Goal: Task Accomplishment & Management: Manage account settings

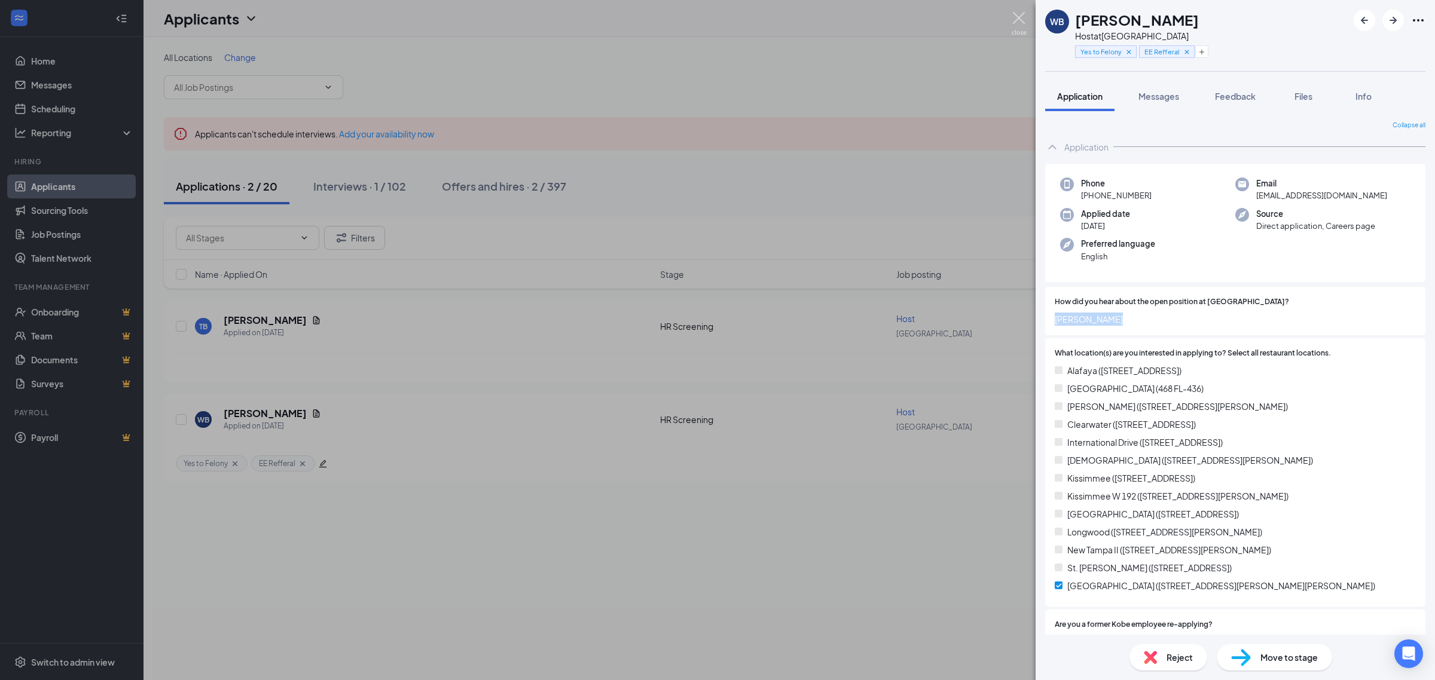
click at [1013, 22] on img at bounding box center [1019, 23] width 15 height 23
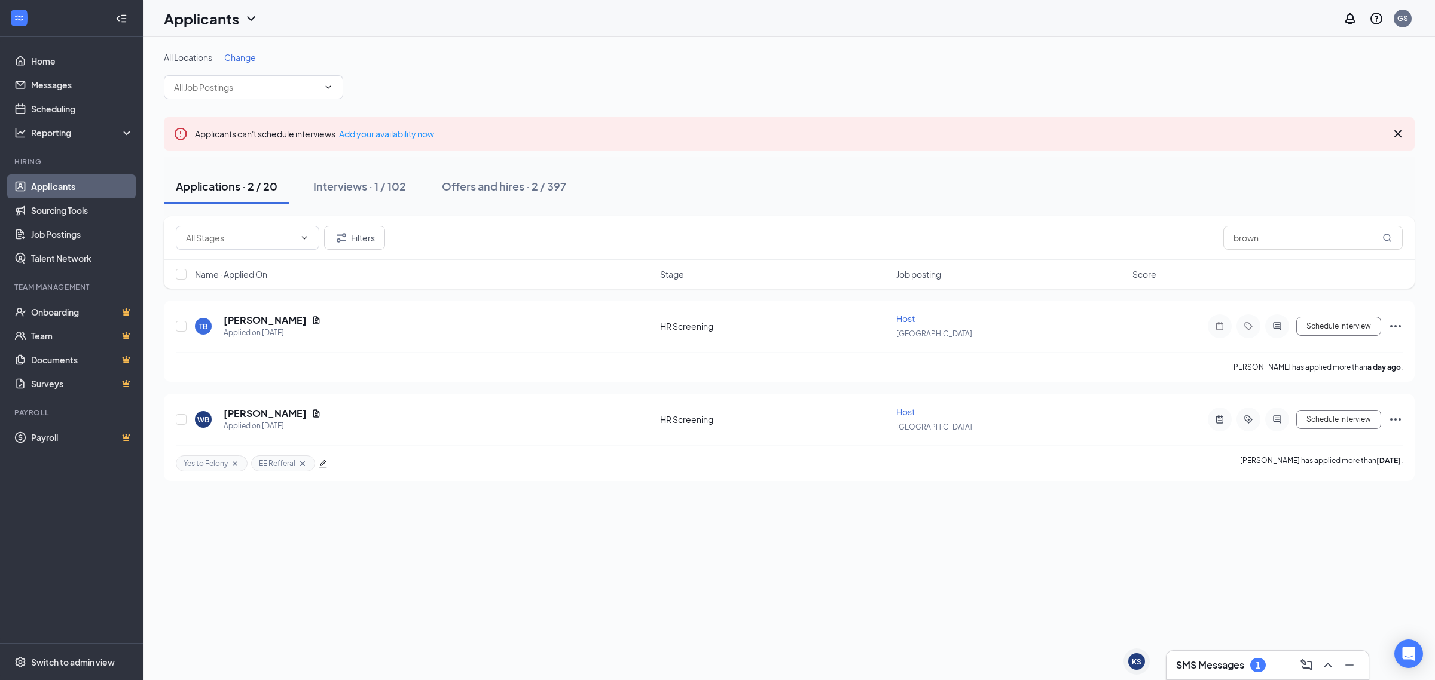
click at [234, 201] on button "Applications · 2 / 20" at bounding box center [227, 187] width 126 height 36
click at [1276, 235] on input "brown" at bounding box center [1312, 238] width 179 height 24
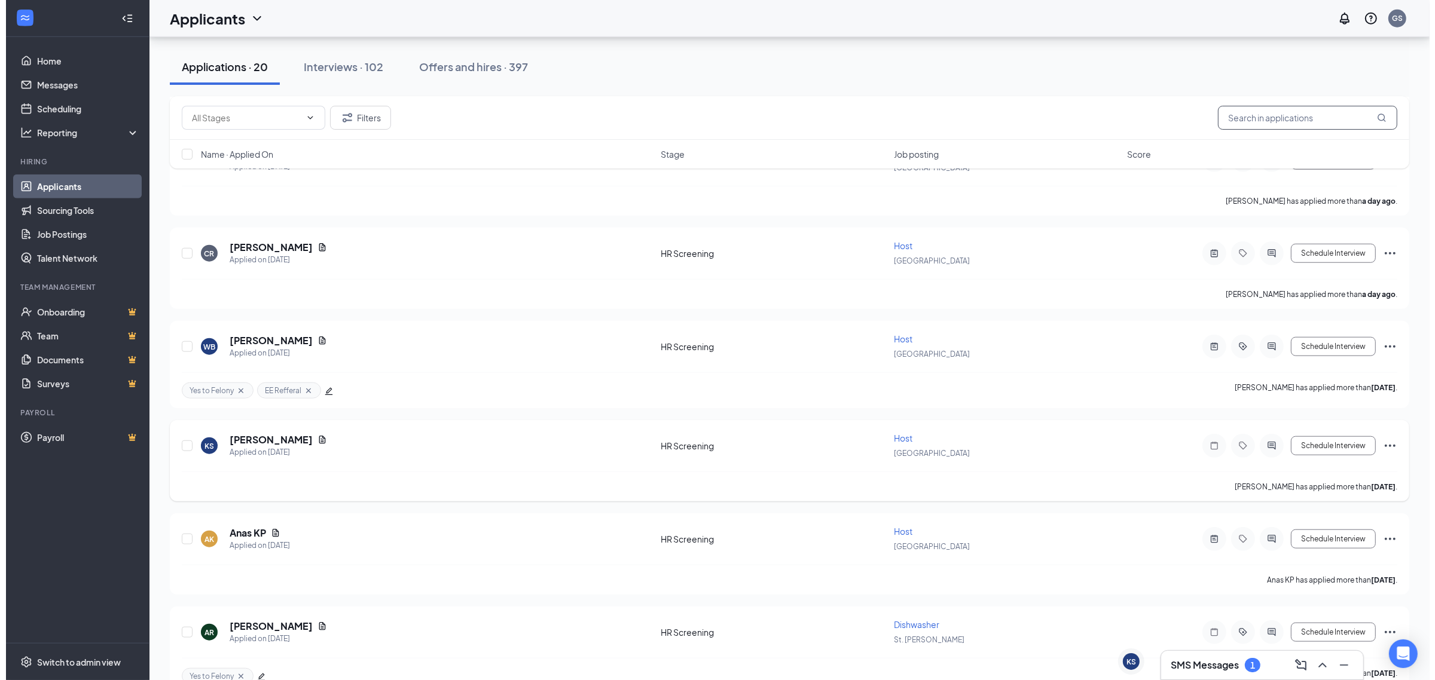
scroll to position [1495, 0]
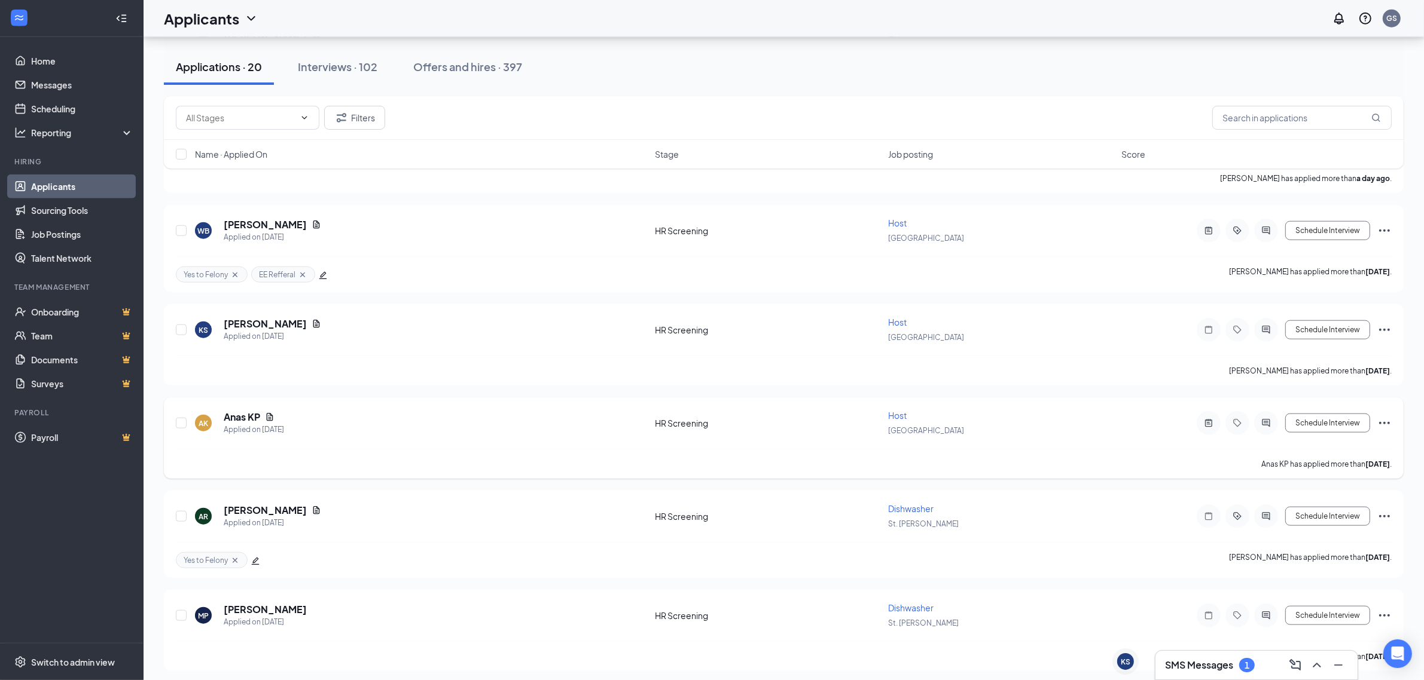
click at [237, 411] on h5 "Anas KP" at bounding box center [242, 417] width 36 height 13
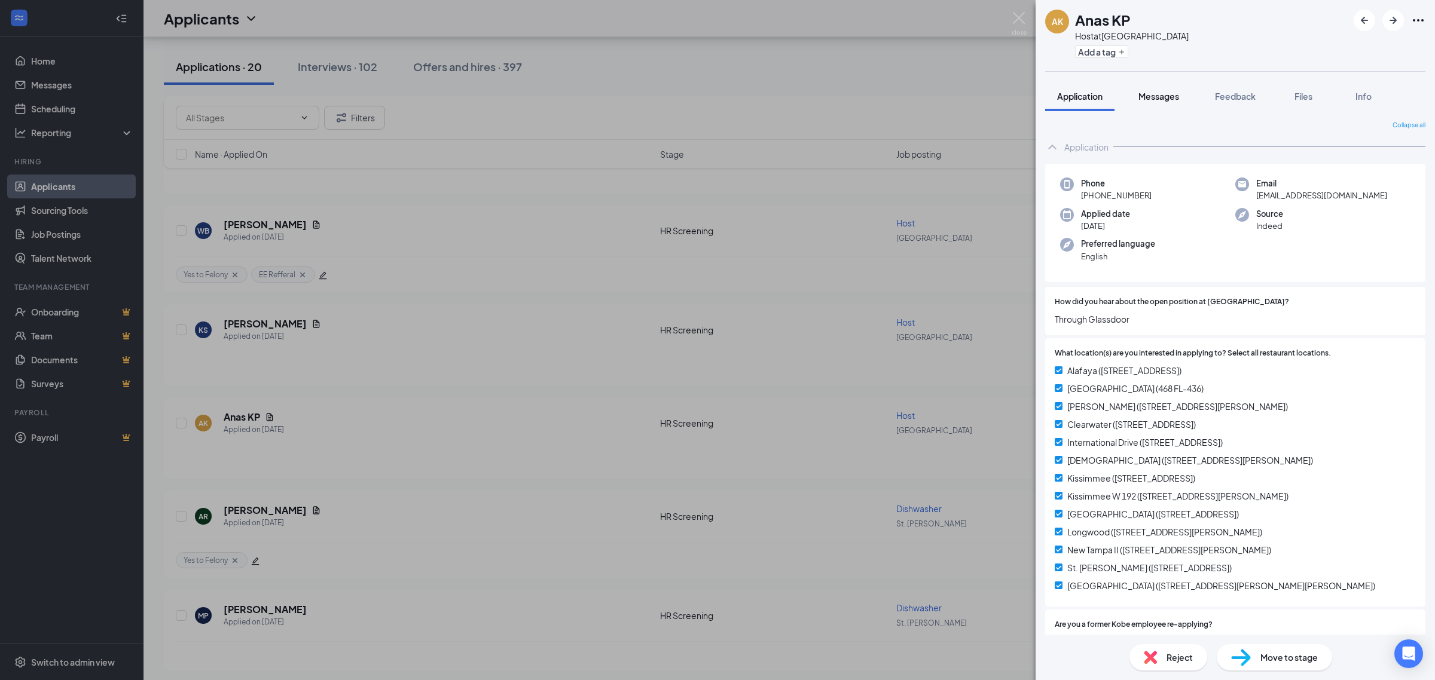
click at [1140, 93] on span "Messages" at bounding box center [1158, 96] width 41 height 11
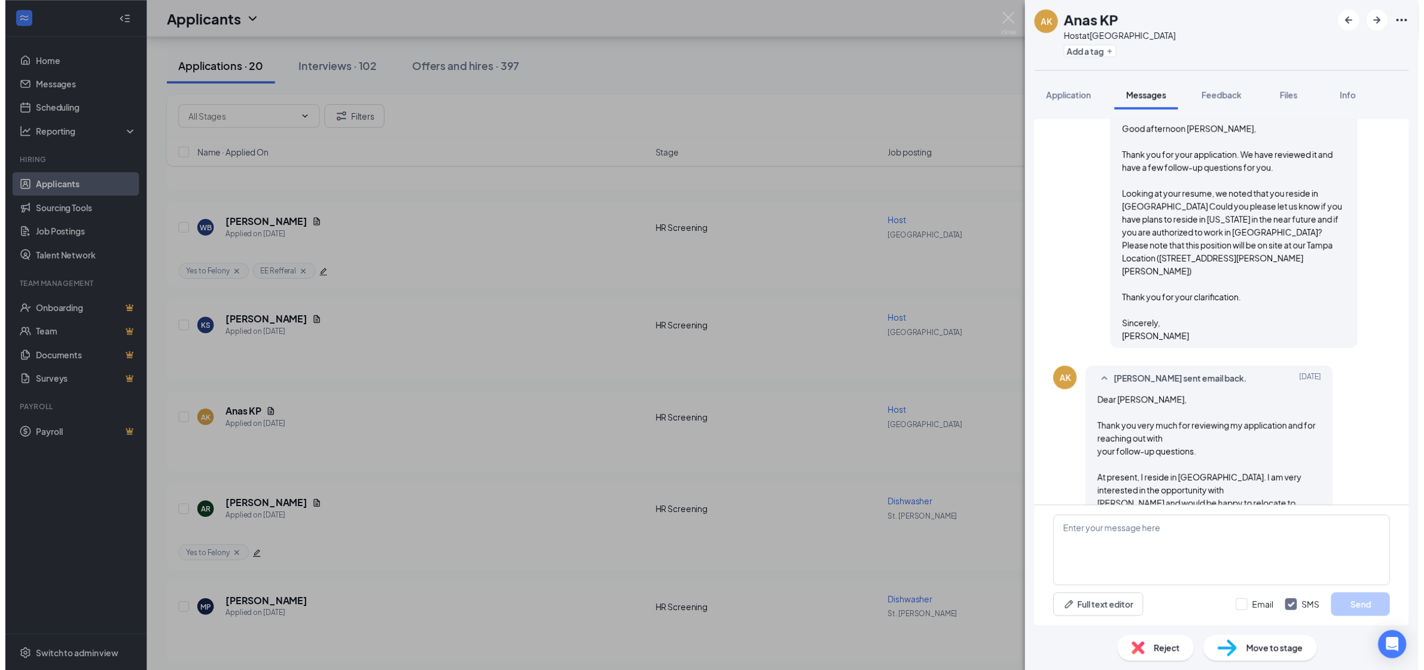
scroll to position [84, 0]
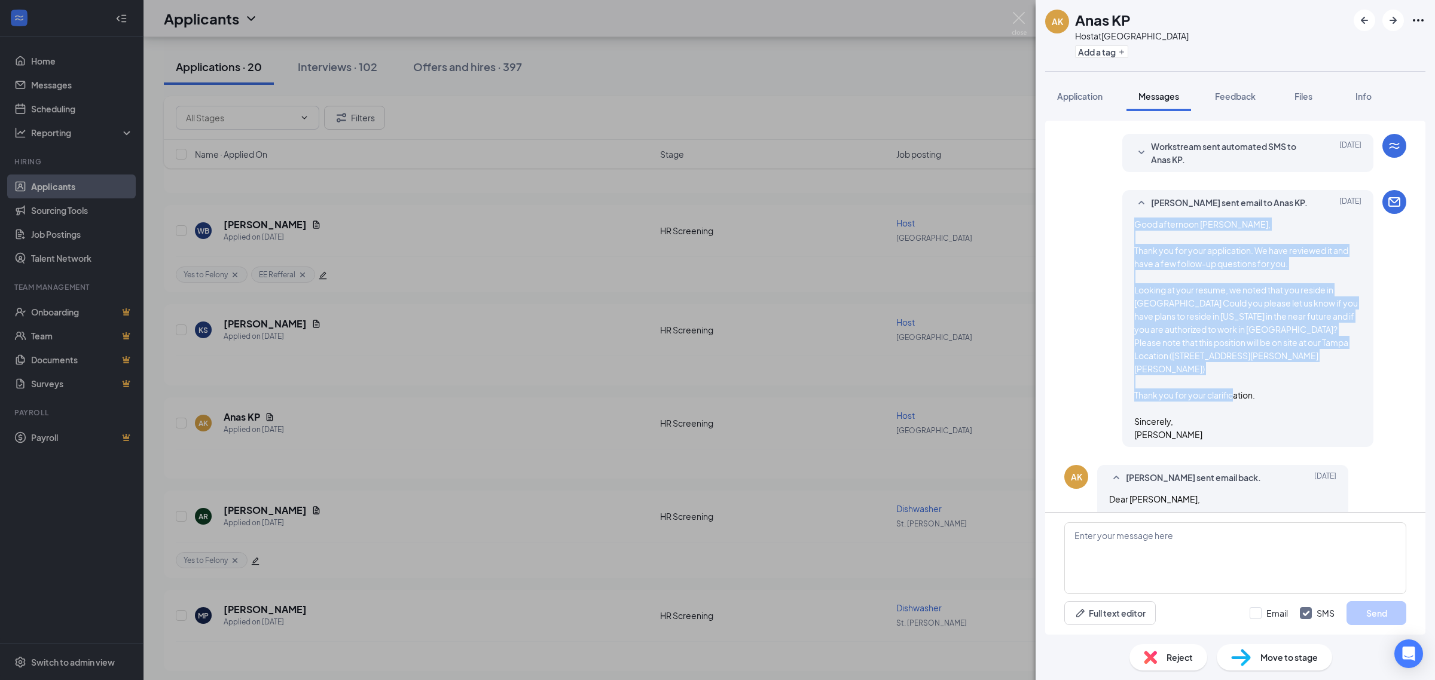
drag, startPoint x: 1189, startPoint y: 417, endPoint x: 1119, endPoint y: 222, distance: 207.1
click at [1122, 222] on div "[PERSON_NAME] sent email to Anas KP. [DATE] Good afternoon [PERSON_NAME], Thank…" at bounding box center [1247, 318] width 251 height 257
copy span "Good afternoon [PERSON_NAME], Thank you for your application. We have reviewed …"
click at [1015, 19] on img at bounding box center [1019, 23] width 15 height 23
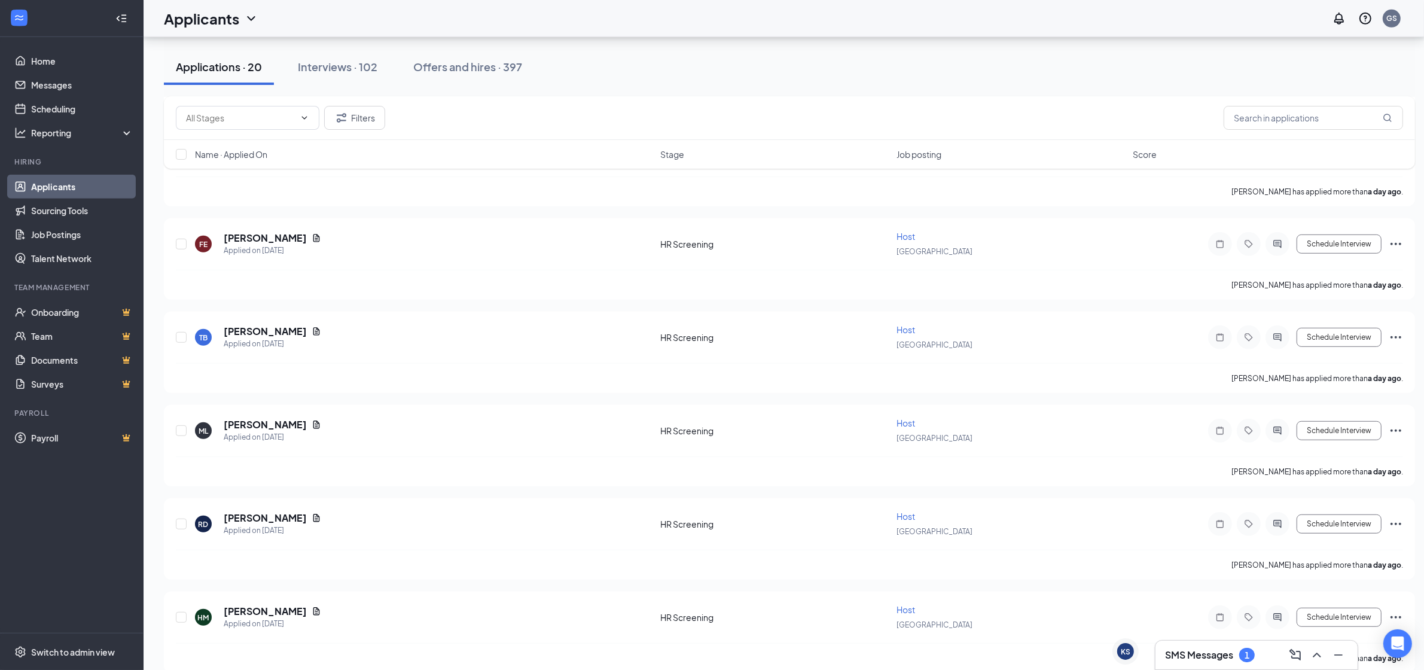
scroll to position [534, 0]
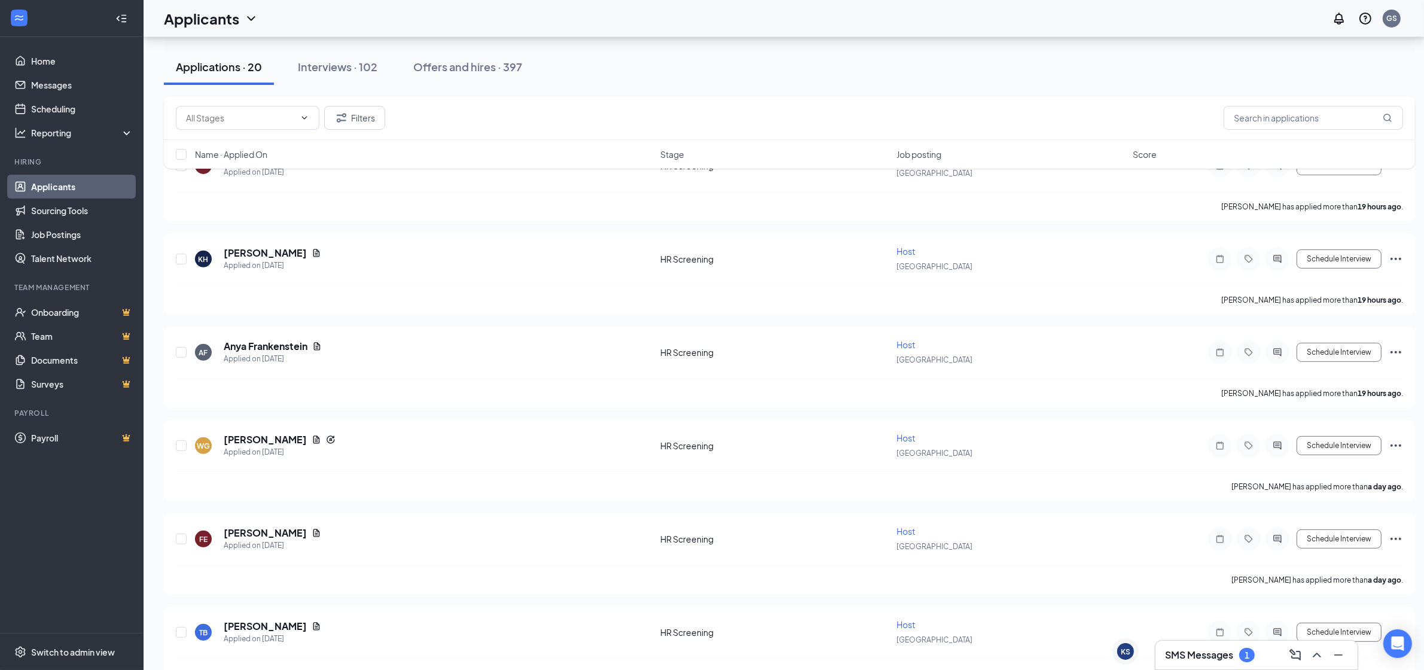
click at [1250, 661] on div "SMS Messages 1" at bounding box center [1210, 655] width 90 height 14
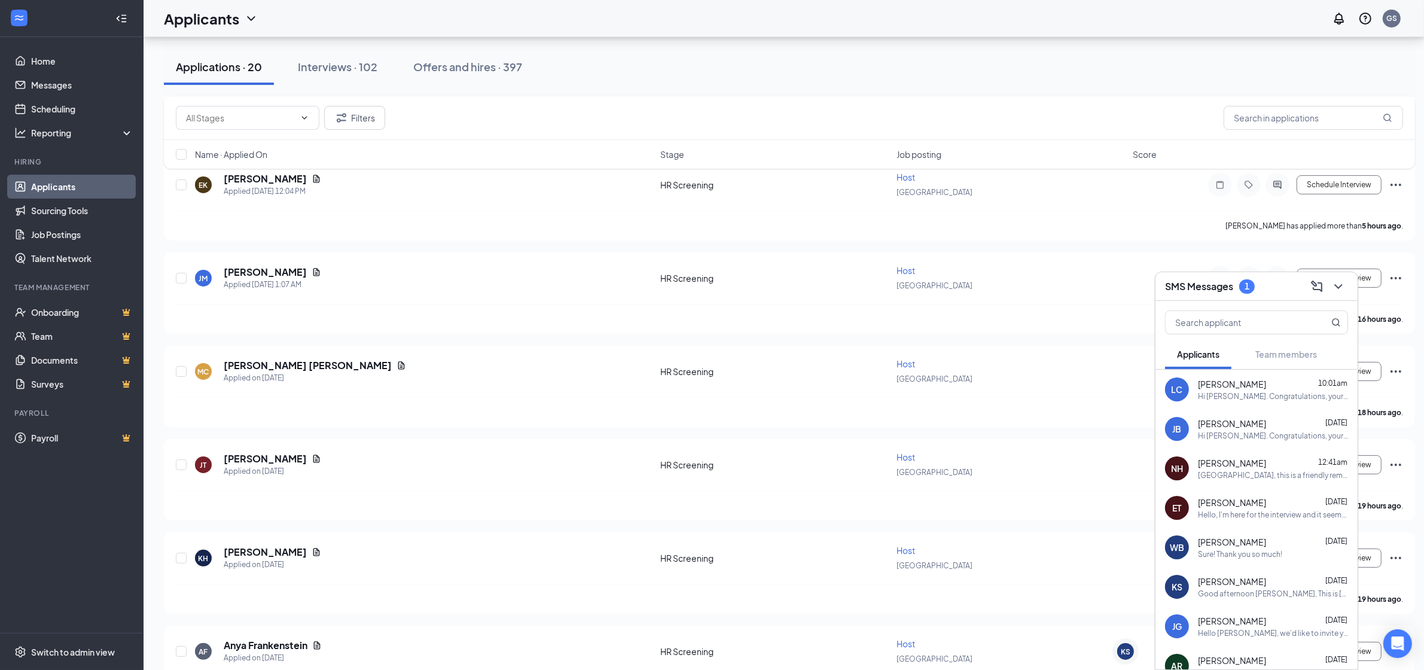
scroll to position [160, 0]
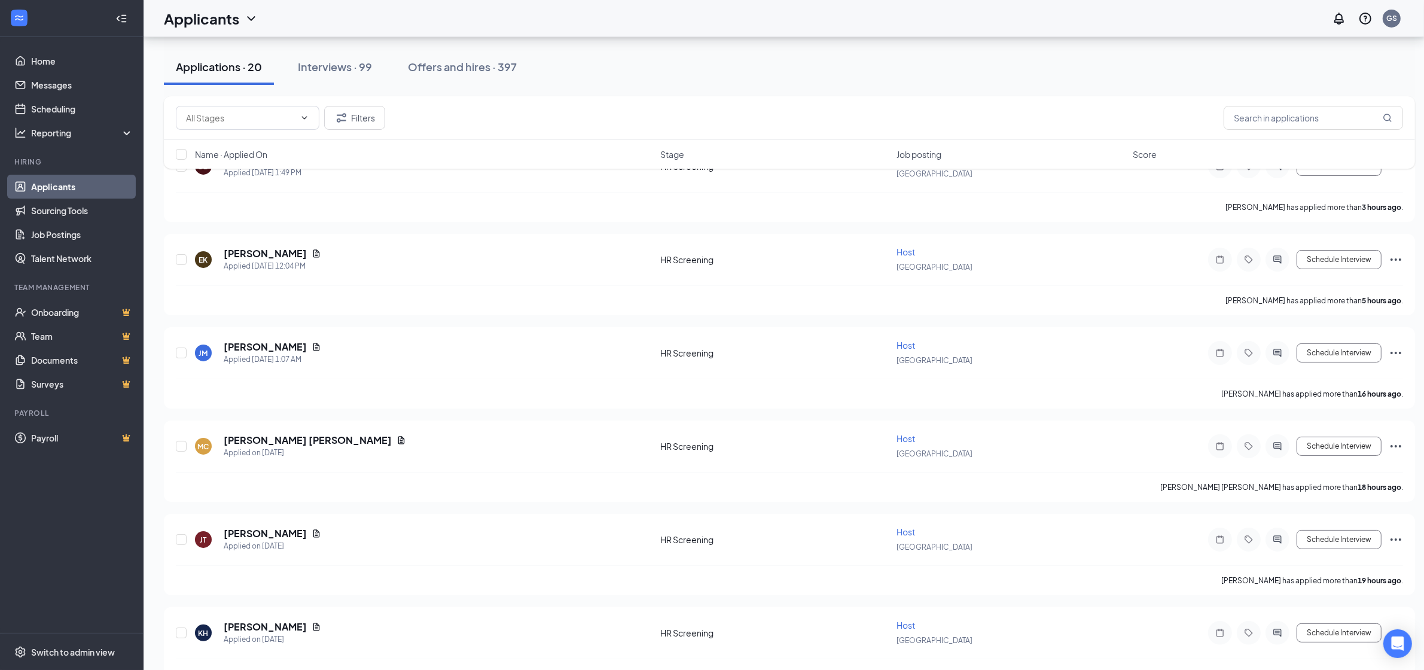
click at [74, 190] on link "Applicants" at bounding box center [82, 187] width 102 height 24
click at [60, 56] on link "Home" at bounding box center [82, 61] width 102 height 24
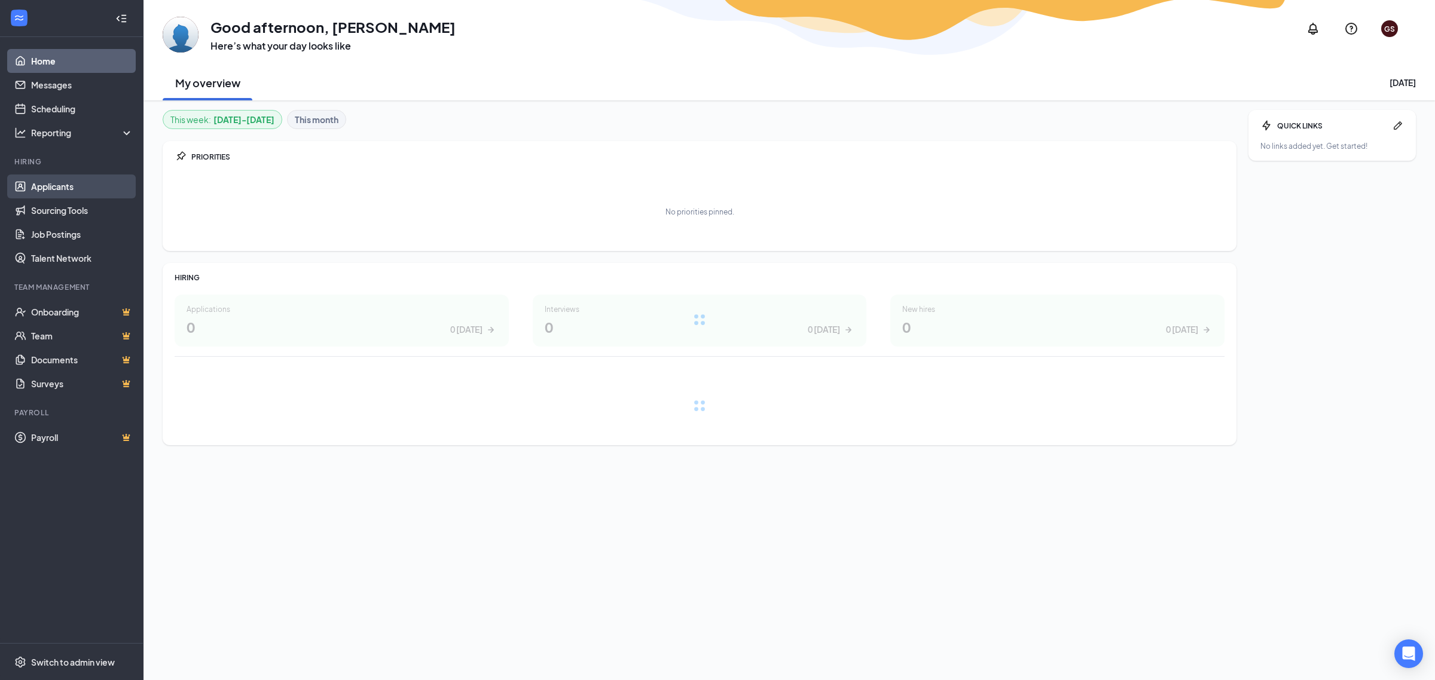
click at [85, 186] on link "Applicants" at bounding box center [82, 187] width 102 height 24
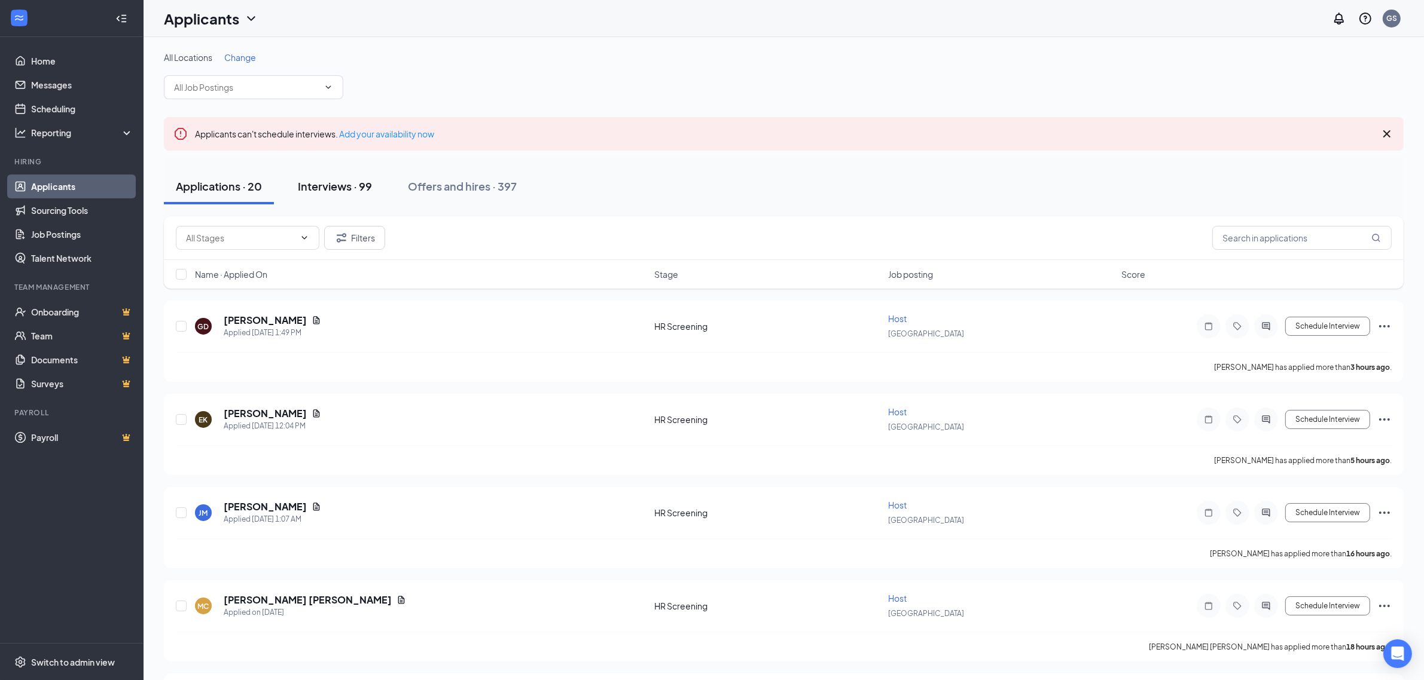
click at [357, 200] on button "Interviews · 99" at bounding box center [335, 187] width 98 height 36
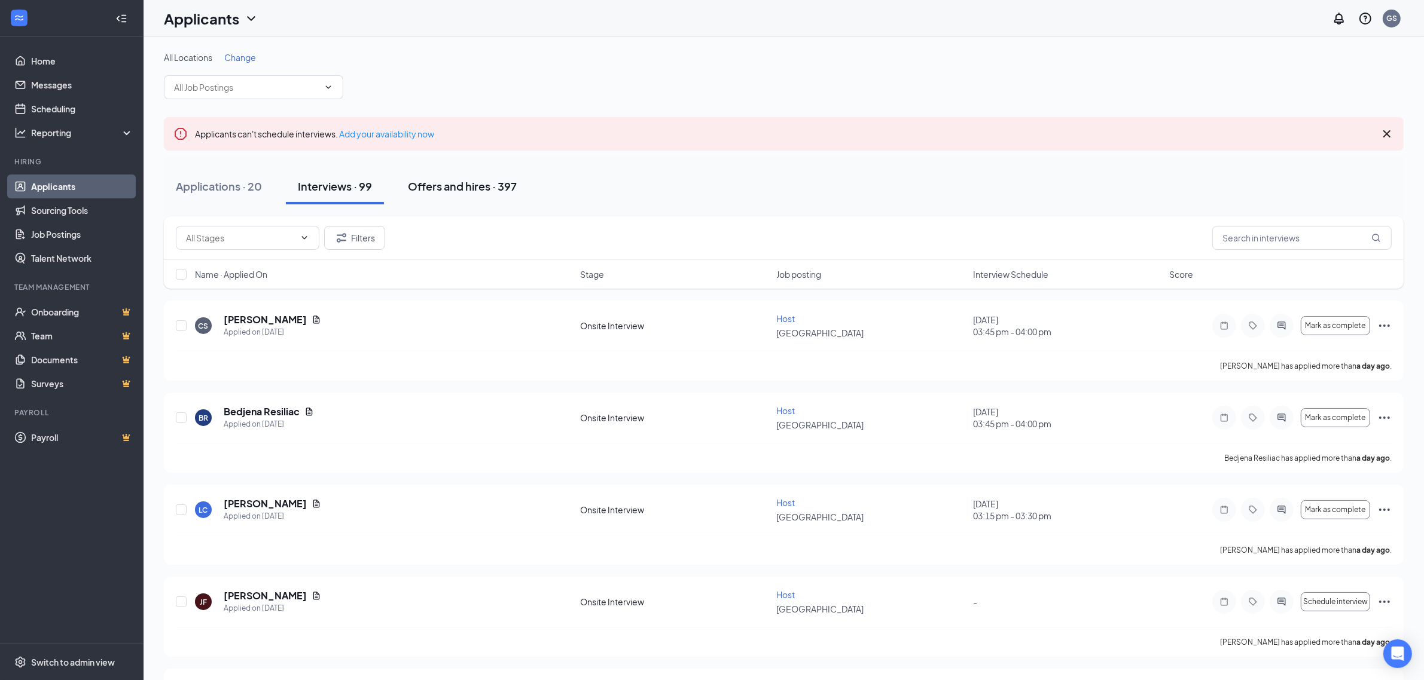
click at [476, 179] on div "Offers and hires · 397" at bounding box center [462, 186] width 109 height 15
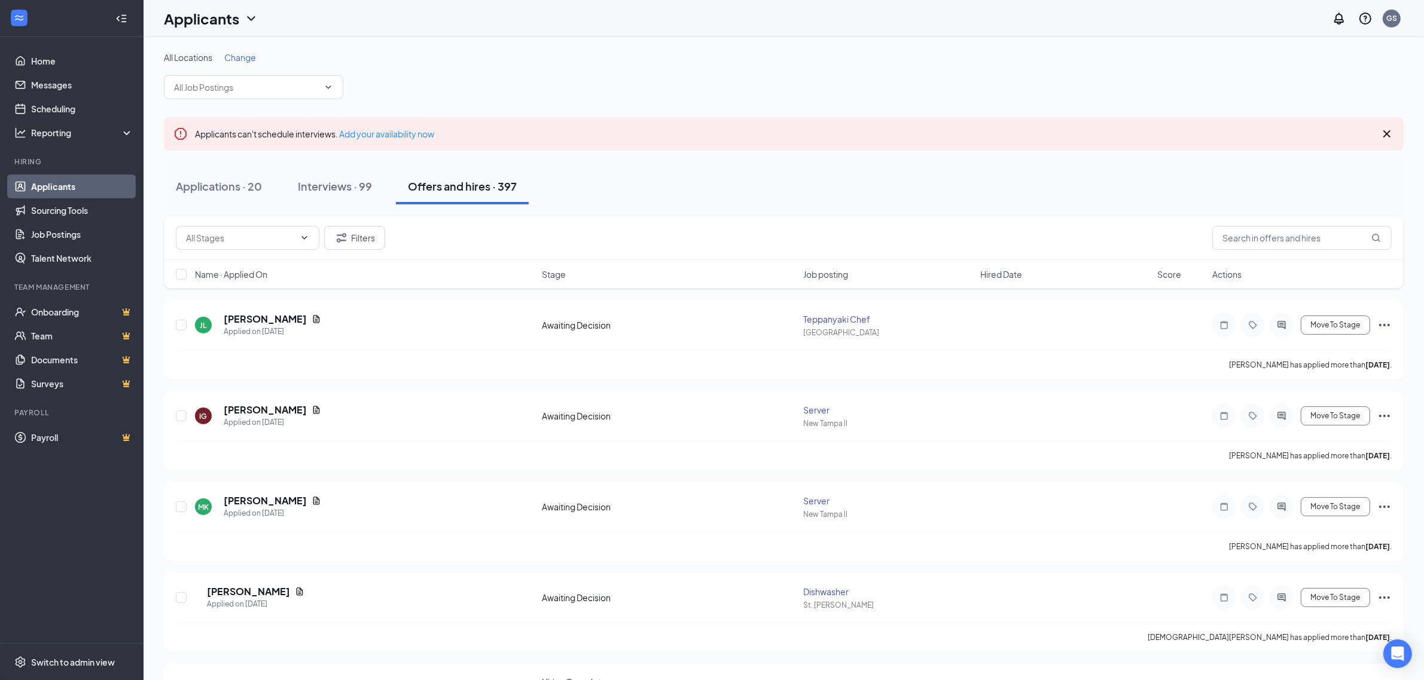
click at [1387, 139] on icon "Cross" at bounding box center [1386, 134] width 14 height 14
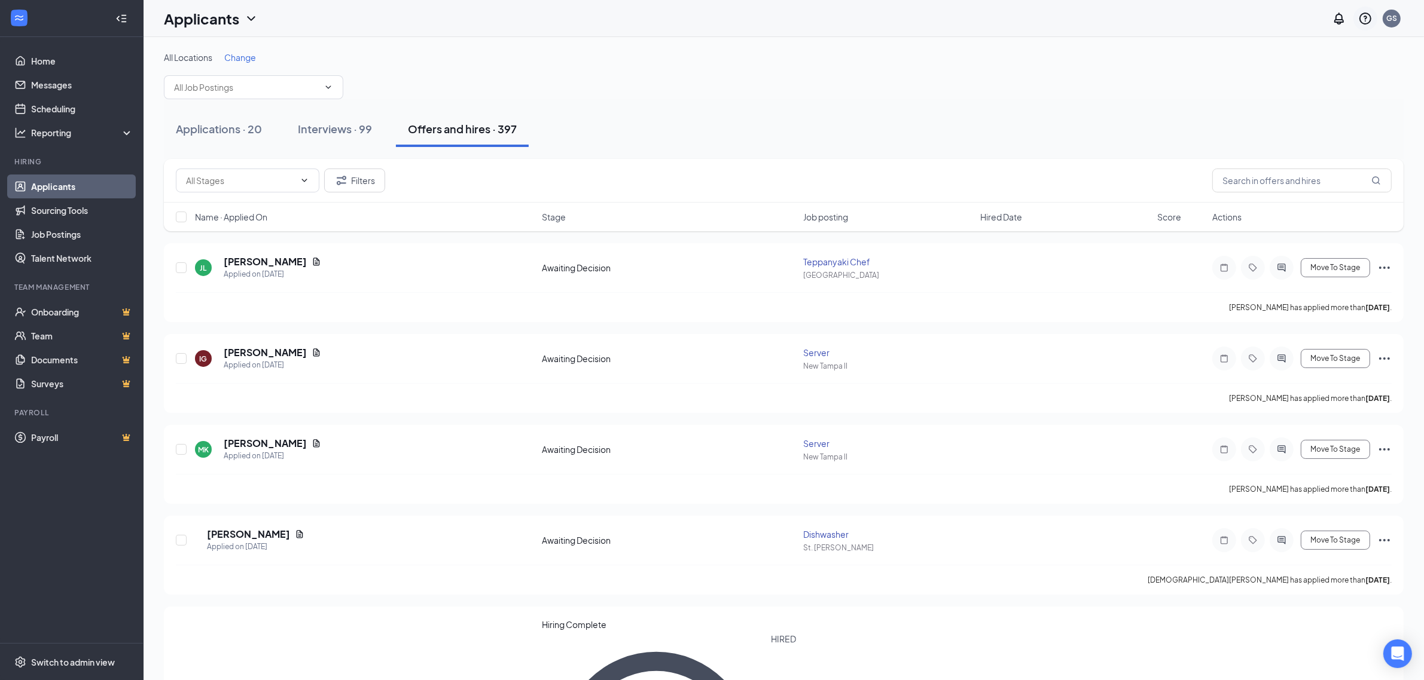
click at [1355, 14] on div at bounding box center [1365, 19] width 24 height 24
click at [1361, 16] on icon "QuestionInfo" at bounding box center [1365, 19] width 12 height 12
click at [1331, 49] on link "Help with account setup" at bounding box center [1305, 53] width 129 height 12
click at [51, 231] on link "Job Postings" at bounding box center [82, 234] width 102 height 24
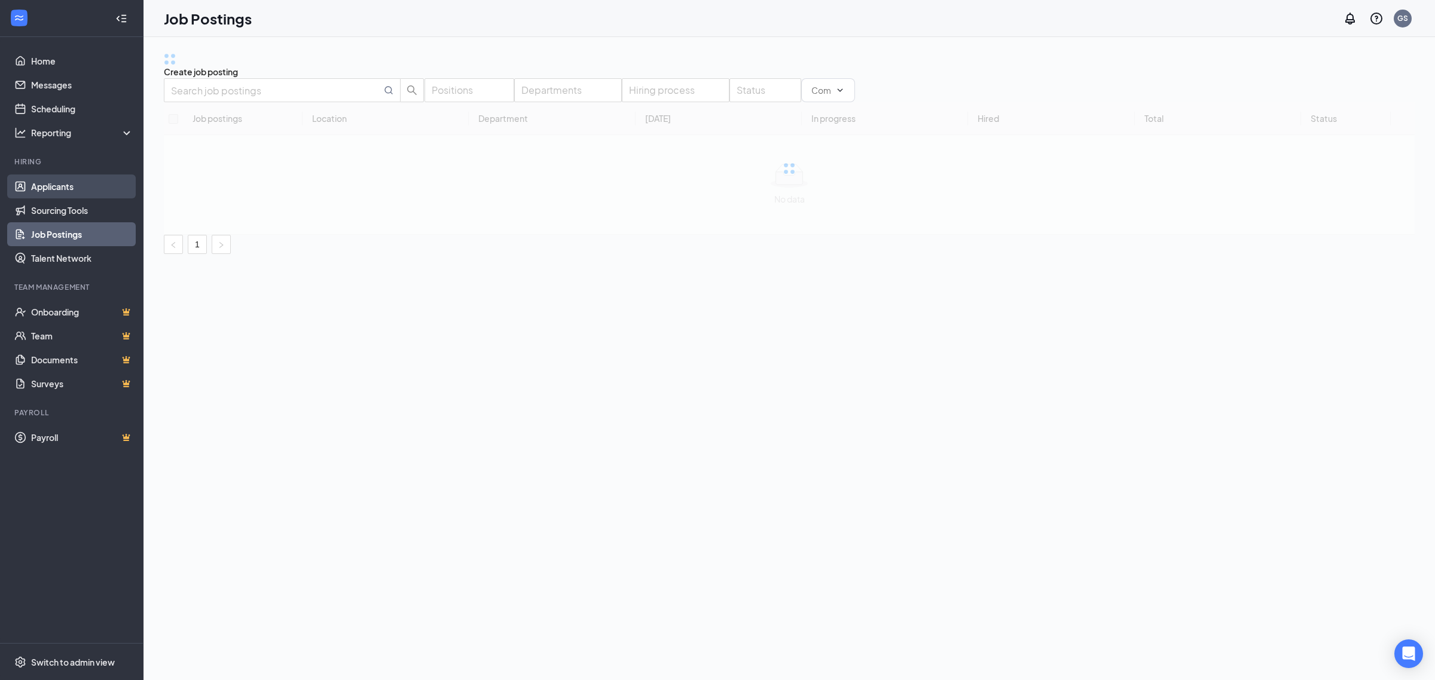
click at [54, 191] on link "Applicants" at bounding box center [82, 187] width 102 height 24
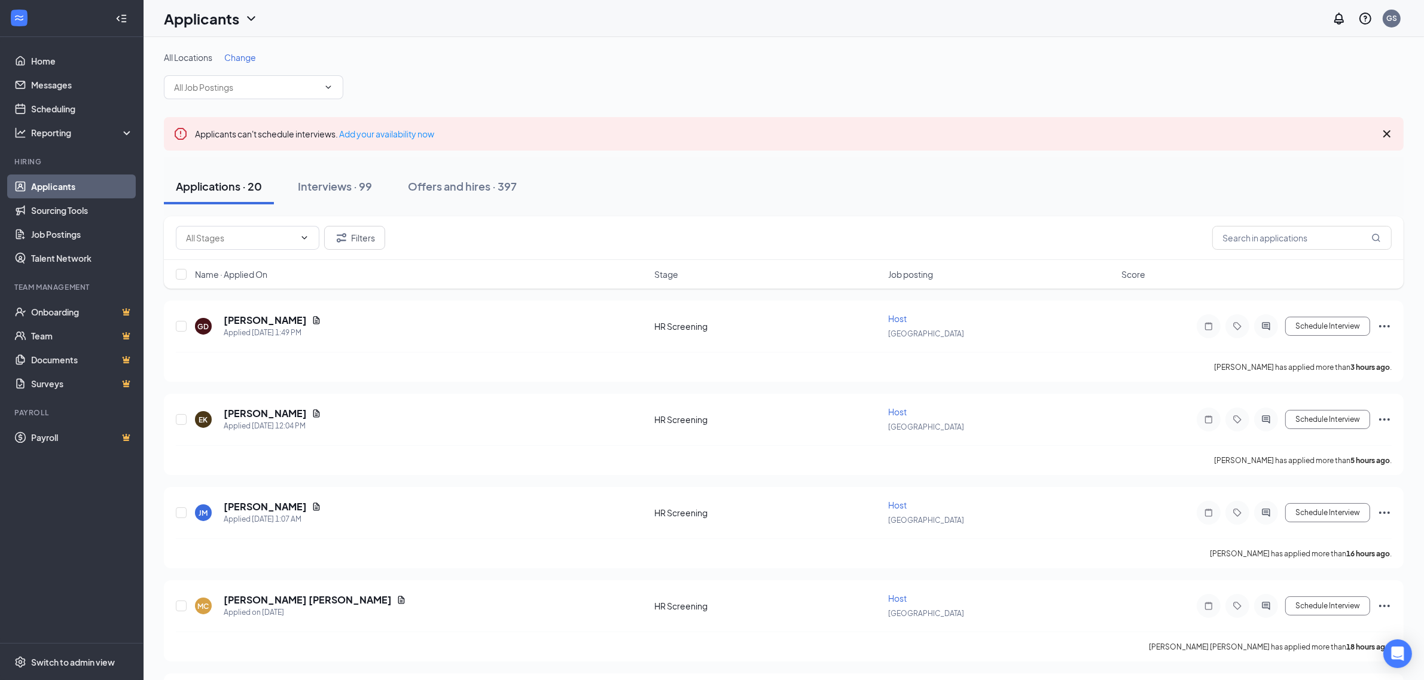
click at [366, 222] on div "Filters" at bounding box center [783, 238] width 1239 height 44
click at [1340, 18] on icon "Notifications" at bounding box center [1338, 18] width 14 height 14
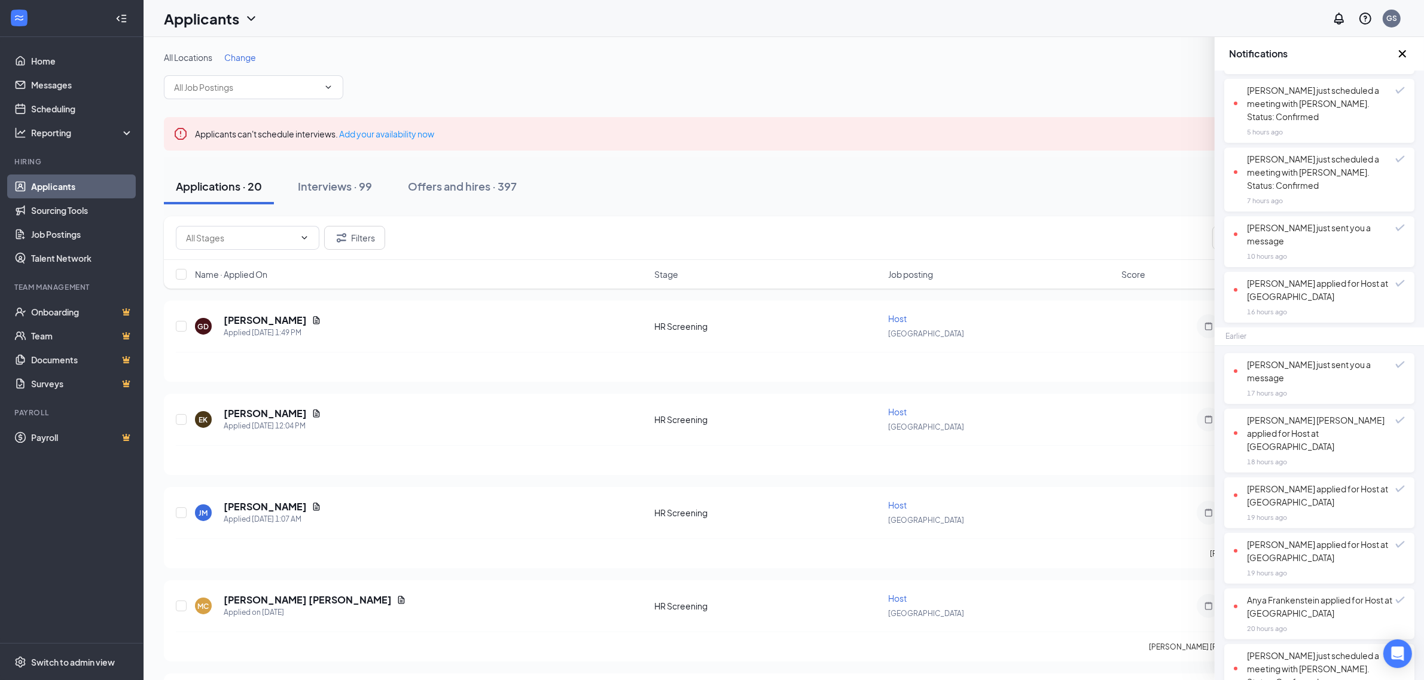
scroll to position [722, 0]
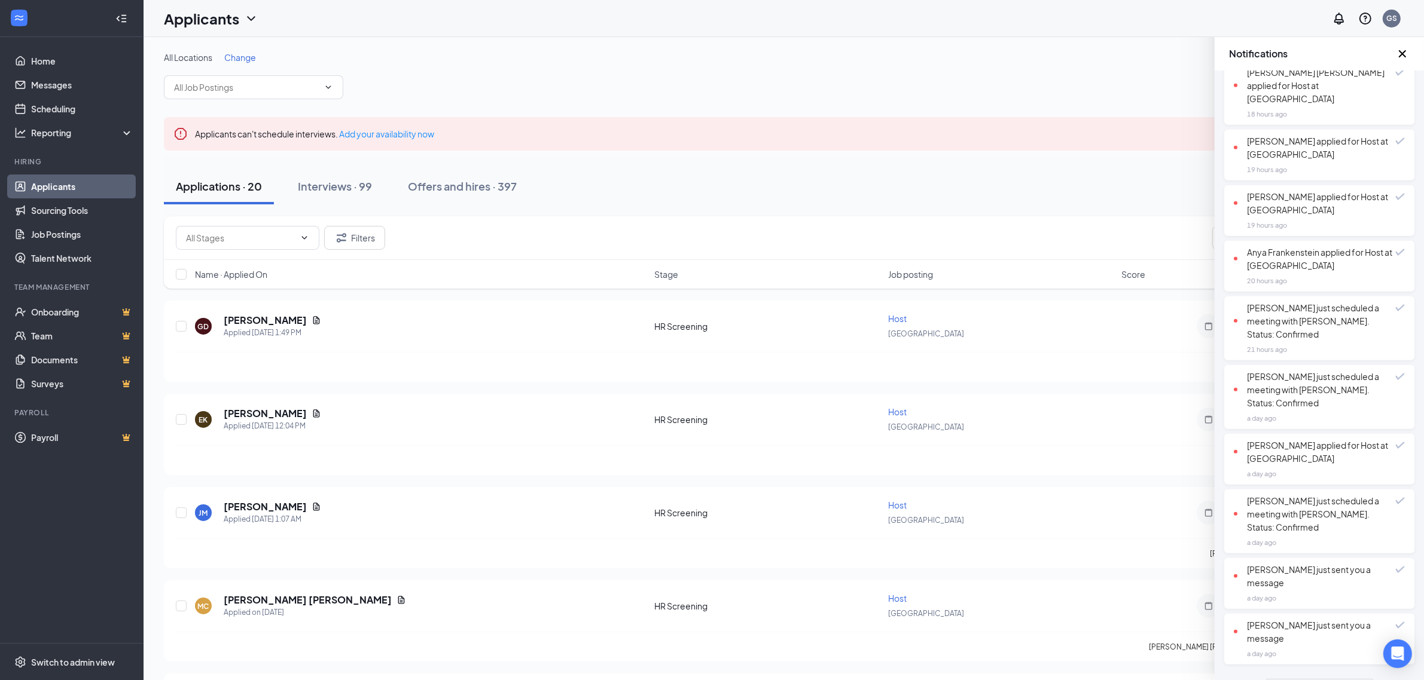
click at [1401, 52] on icon "Cross" at bounding box center [1402, 54] width 14 height 14
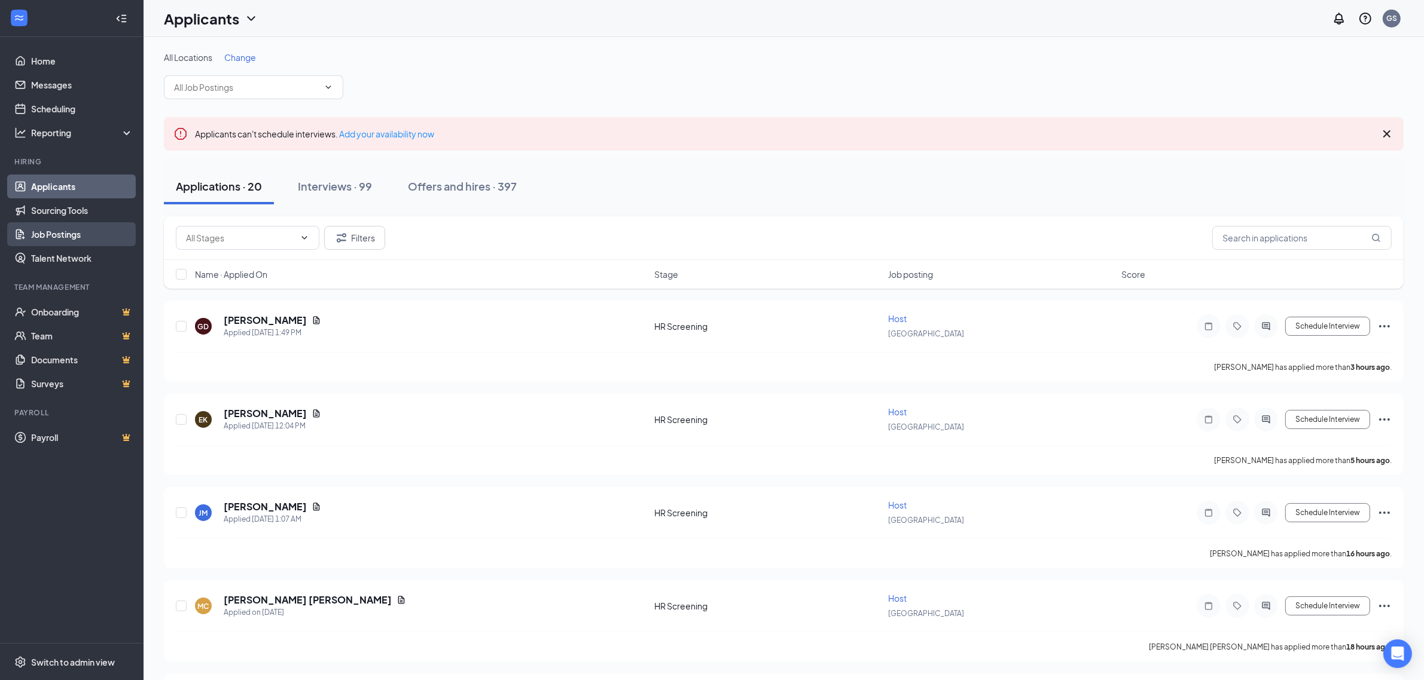
click at [90, 231] on link "Job Postings" at bounding box center [82, 234] width 102 height 24
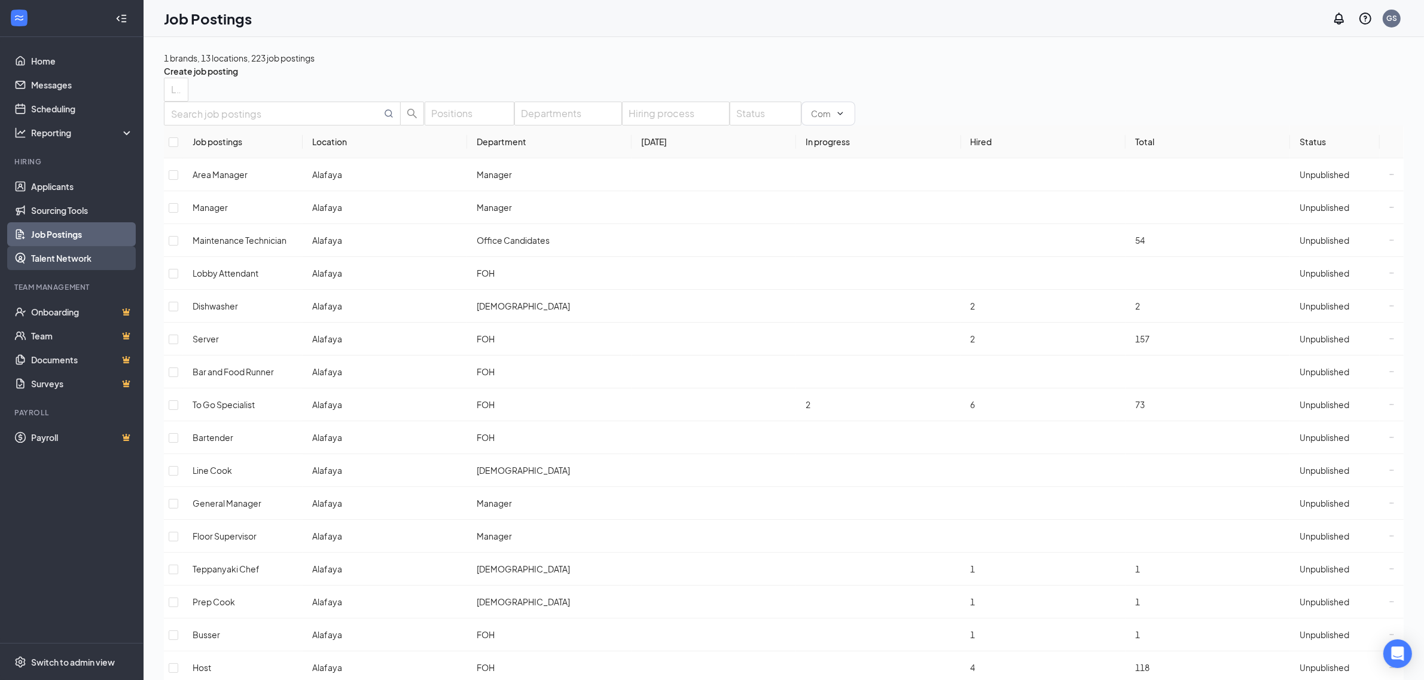
click at [77, 251] on link "Talent Network" at bounding box center [82, 258] width 102 height 24
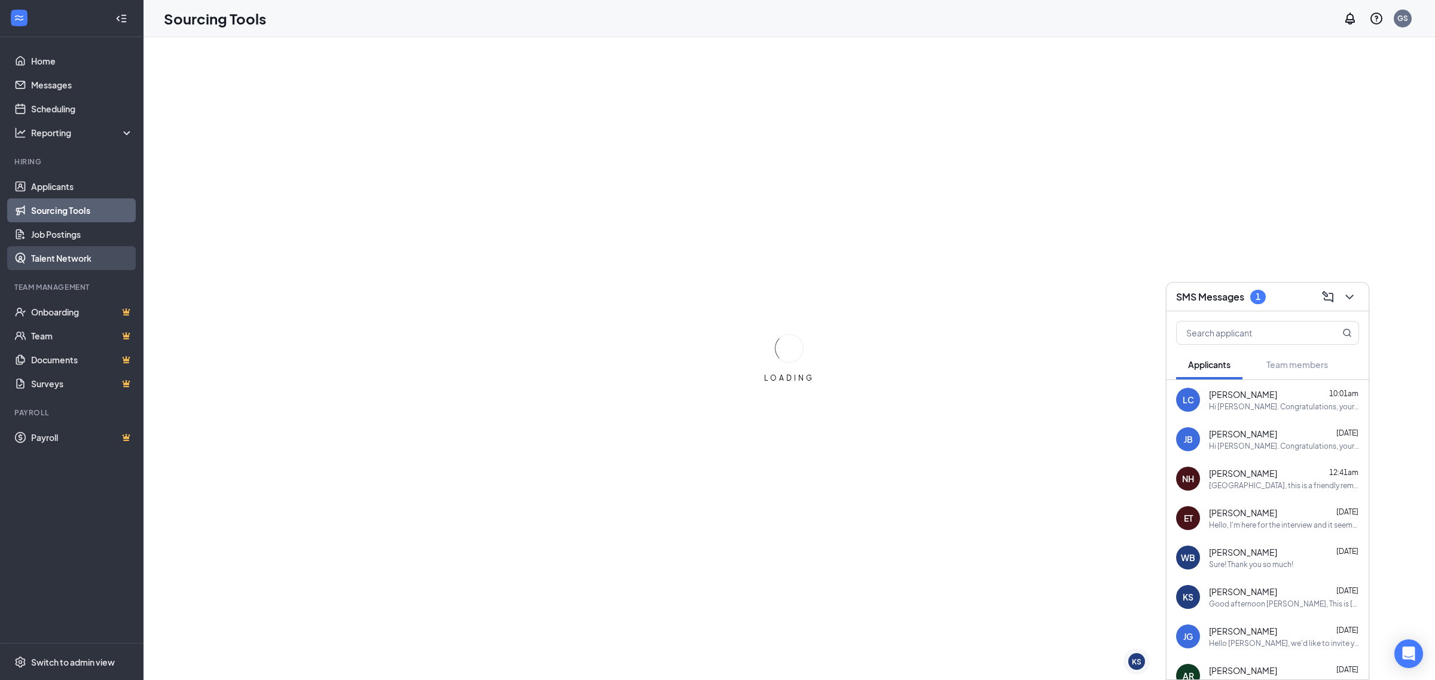
click at [90, 255] on link "Talent Network" at bounding box center [82, 258] width 102 height 24
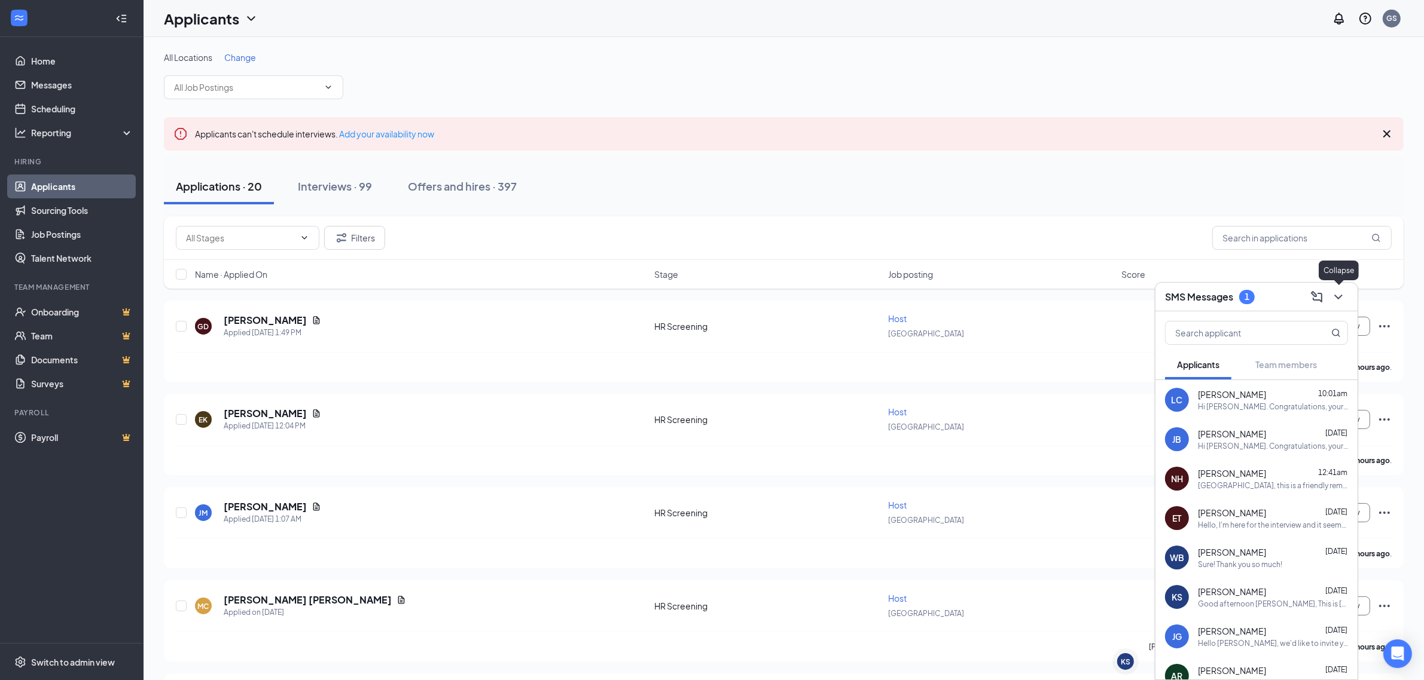
click at [1331, 294] on button at bounding box center [1338, 297] width 19 height 19
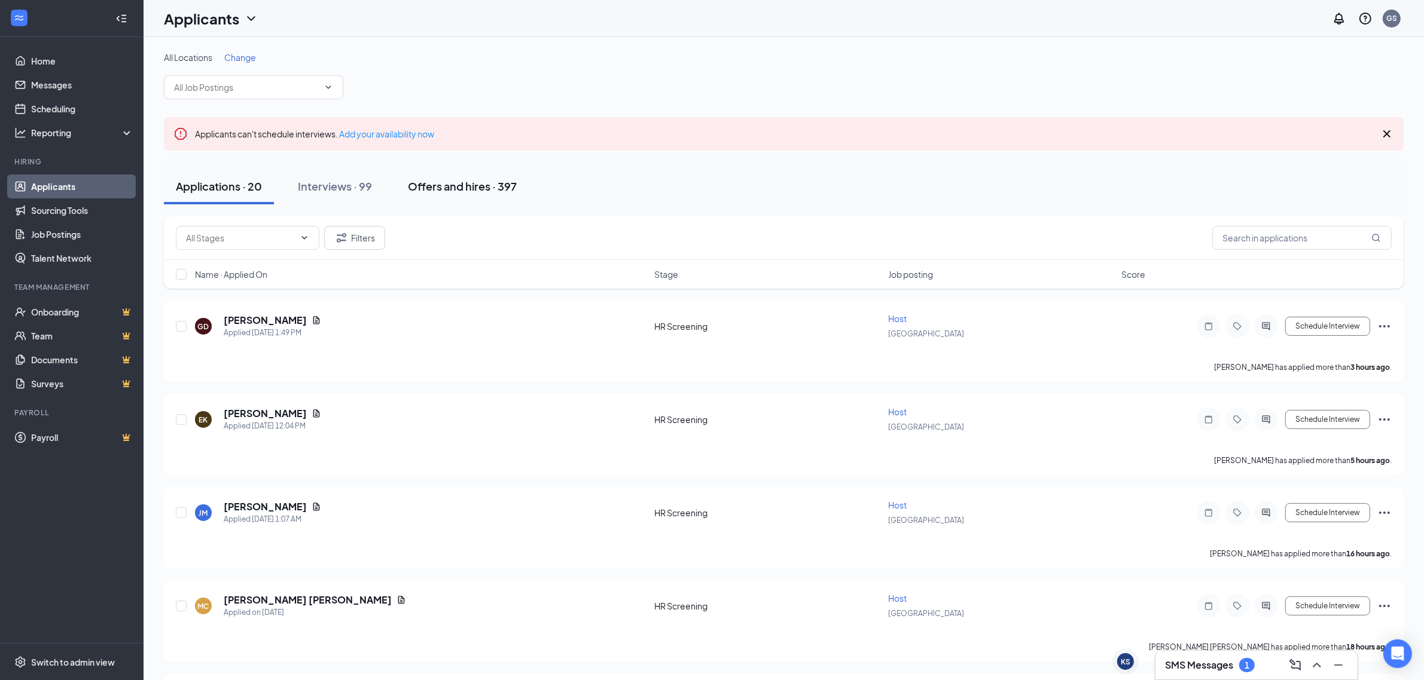
click at [438, 191] on div "Offers and hires · 397" at bounding box center [462, 186] width 109 height 15
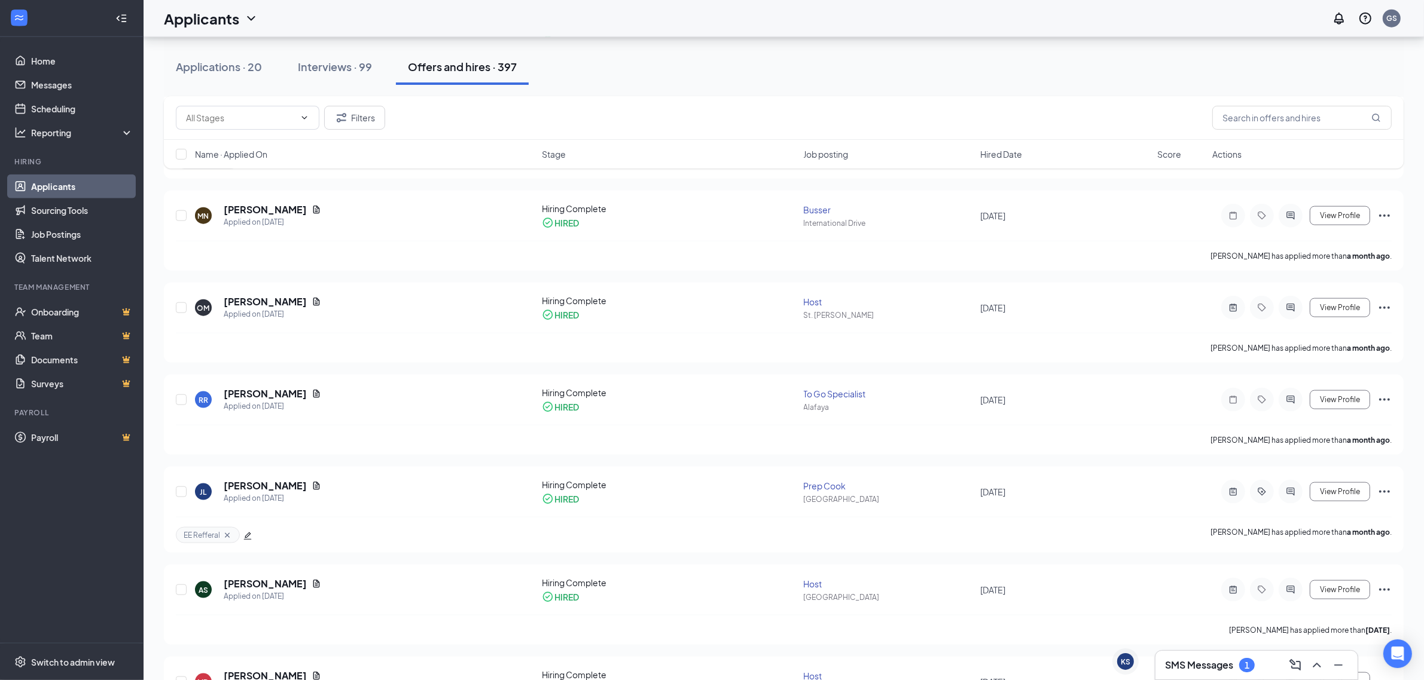
scroll to position [2184, 0]
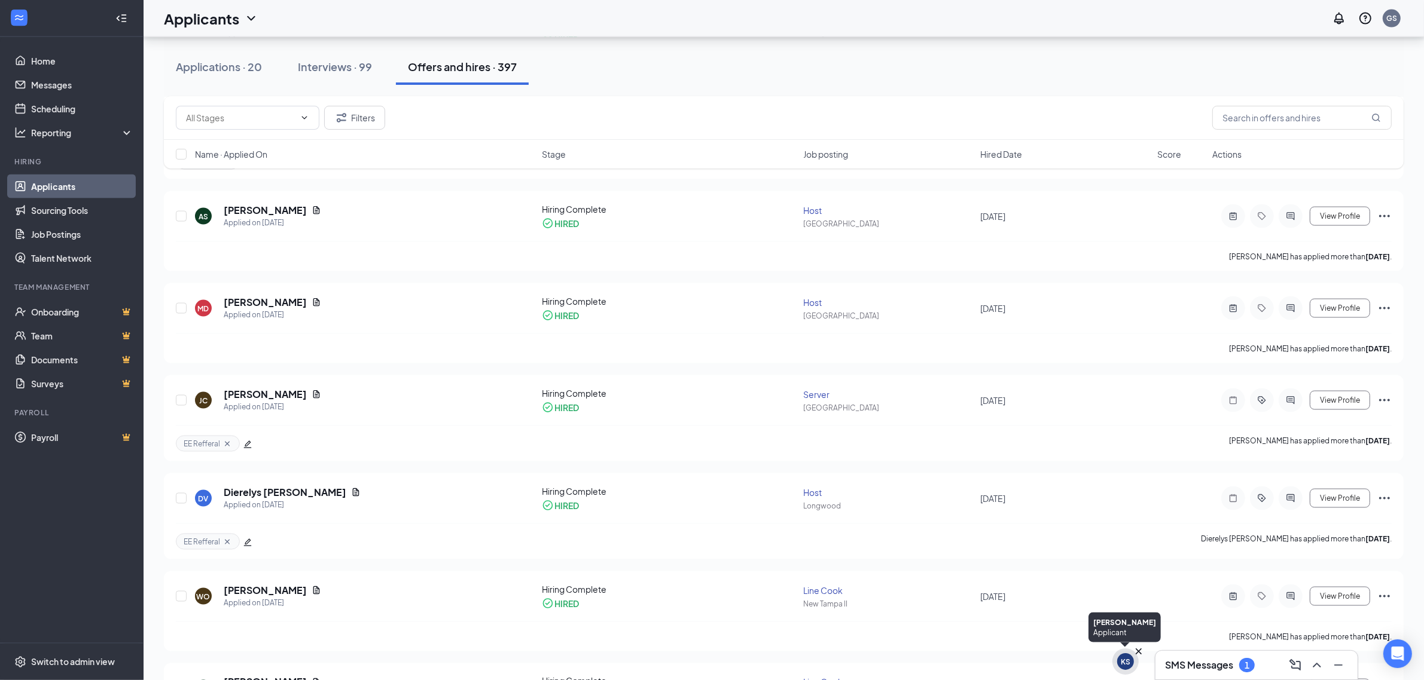
click at [1122, 664] on div "KS" at bounding box center [1125, 662] width 10 height 10
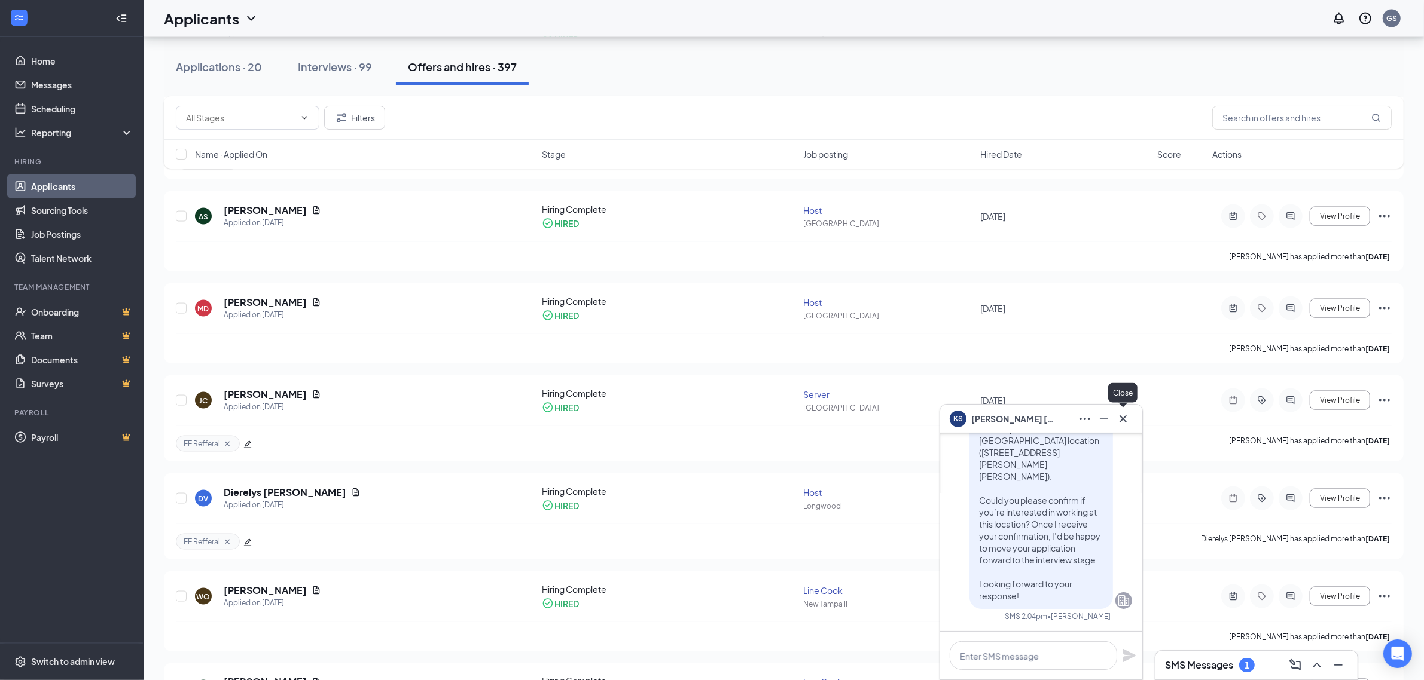
click at [1126, 420] on icon "Cross" at bounding box center [1123, 419] width 14 height 14
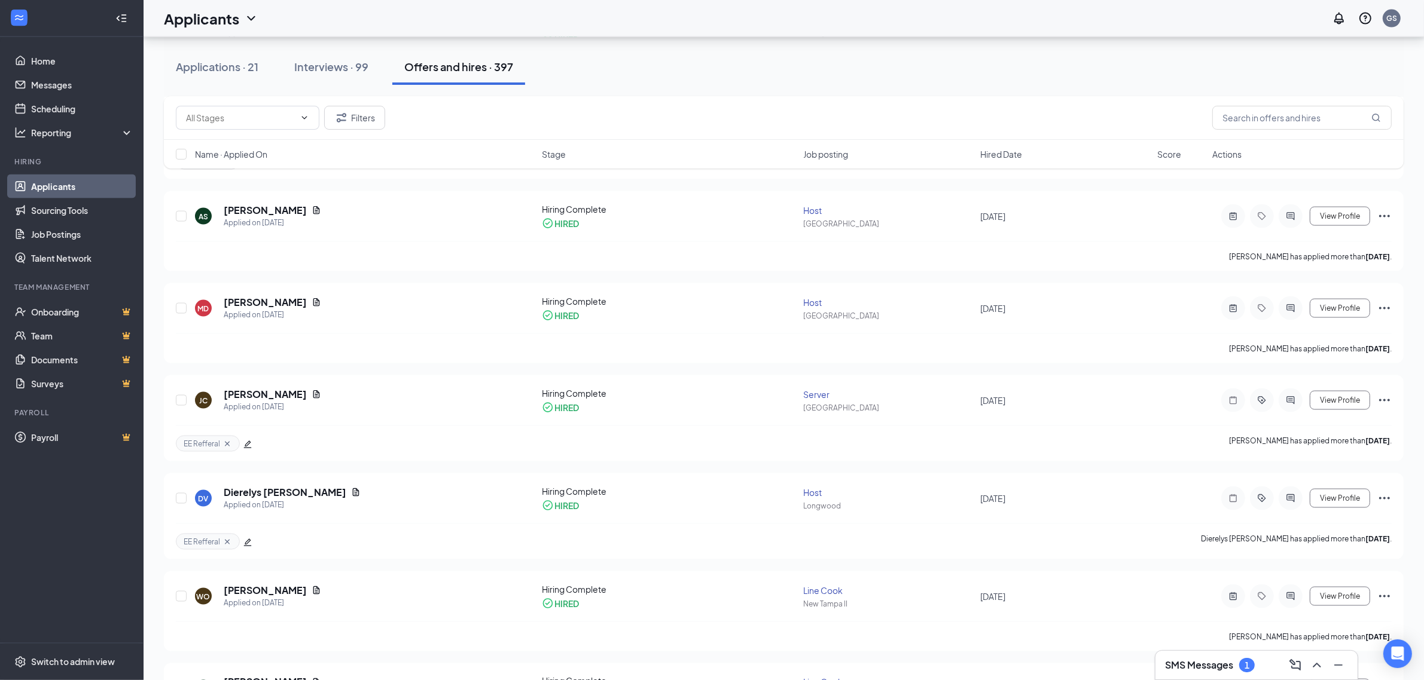
click at [80, 187] on link "Applicants" at bounding box center [82, 187] width 102 height 24
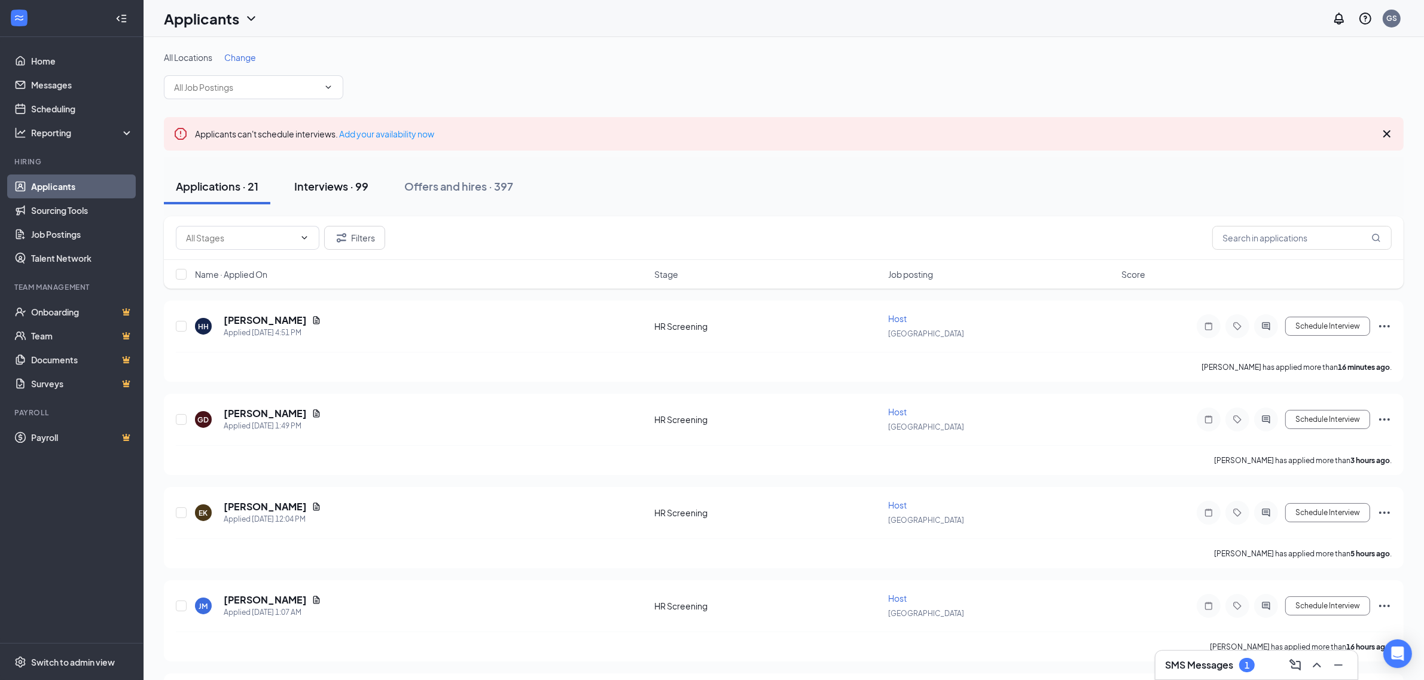
click at [324, 190] on div "Interviews · 99" at bounding box center [331, 186] width 74 height 15
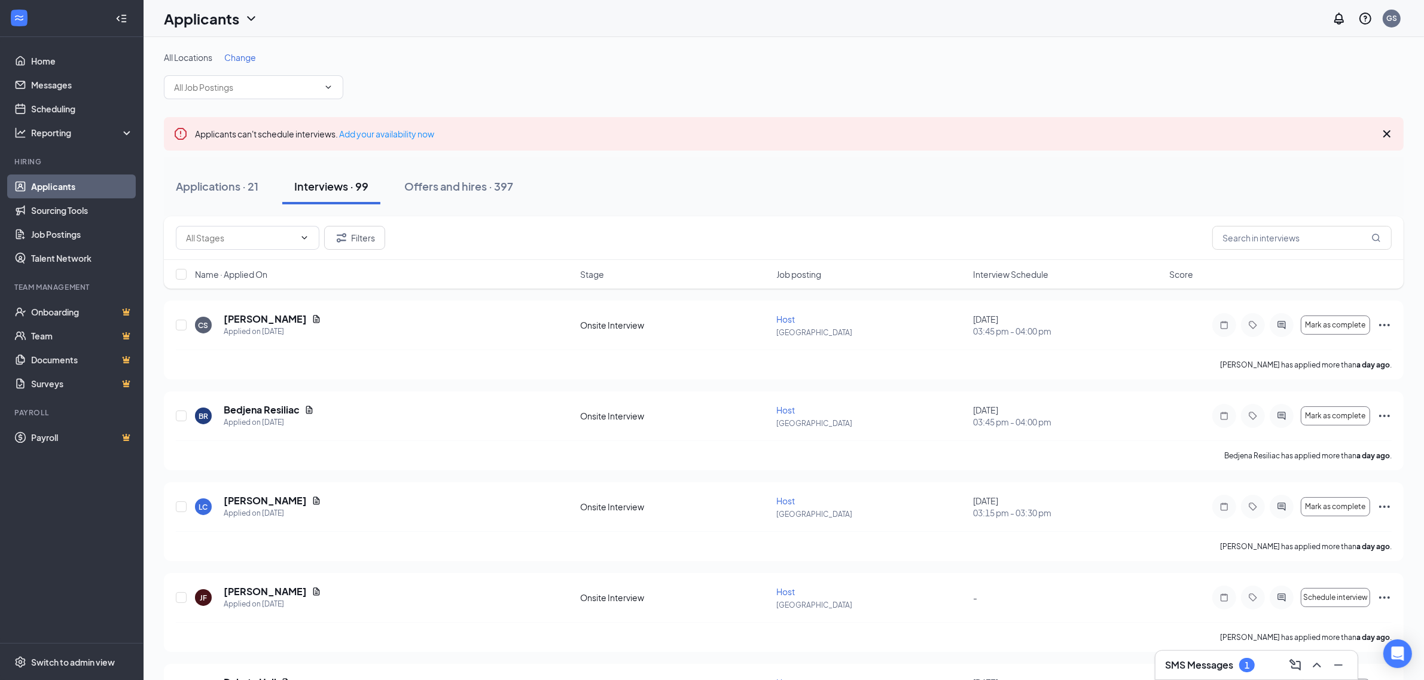
click at [1193, 671] on h3 "SMS Messages" at bounding box center [1199, 665] width 68 height 13
